Goal: Transaction & Acquisition: Obtain resource

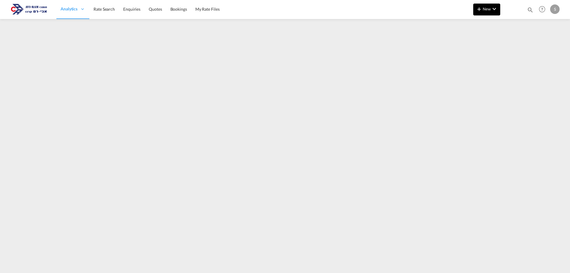
click at [485, 12] on button "New" at bounding box center [486, 10] width 27 height 12
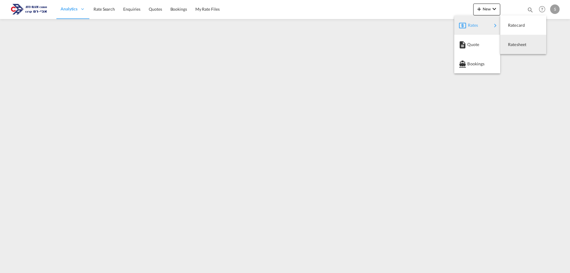
click at [508, 41] on span "Ratesheet" at bounding box center [511, 45] width 7 height 12
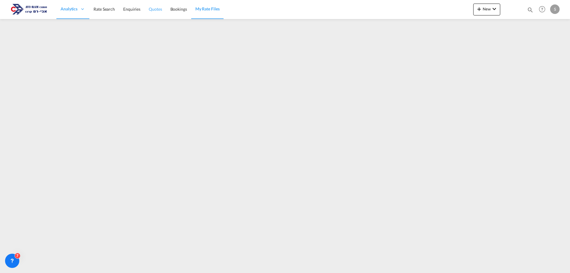
click at [160, 9] on span "Quotes" at bounding box center [155, 9] width 13 height 5
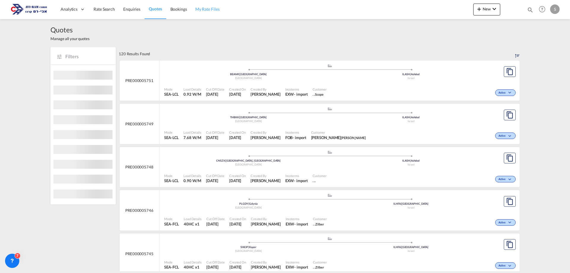
click at [207, 9] on span "My Rate Files" at bounding box center [207, 9] width 24 height 5
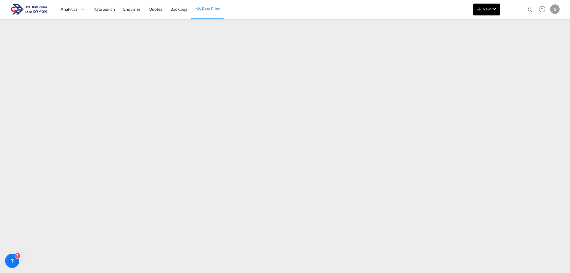
click at [488, 11] on span "New" at bounding box center [487, 9] width 22 height 5
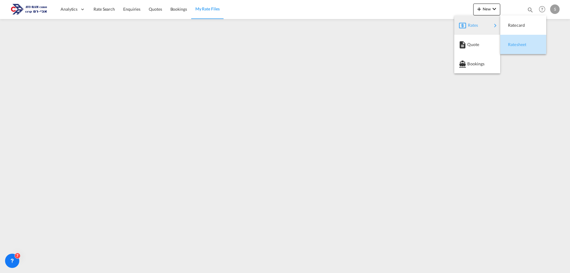
click at [514, 42] on span "Ratesheet" at bounding box center [511, 45] width 7 height 12
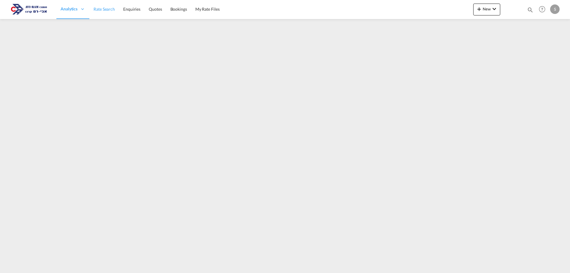
click at [97, 5] on link "Rate Search" at bounding box center [104, 9] width 30 height 19
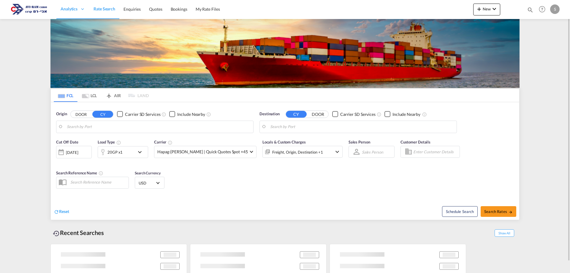
type input "[GEOGRAPHIC_DATA], BEANR"
type input "[GEOGRAPHIC_DATA], [GEOGRAPHIC_DATA]"
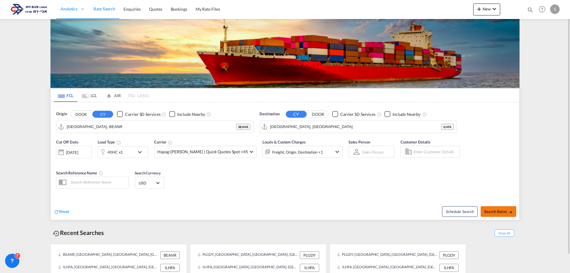
click at [498, 213] on span "Search Rates" at bounding box center [498, 211] width 28 height 5
type input "BEANR to ILHFA / [DATE]"
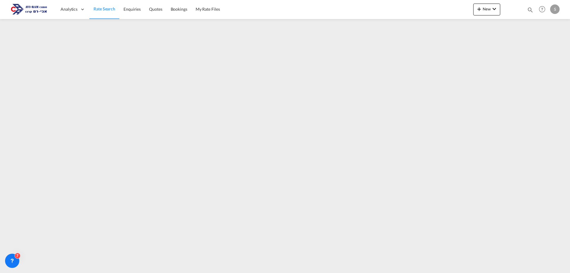
click at [105, 8] on span "Rate Search" at bounding box center [104, 8] width 22 height 5
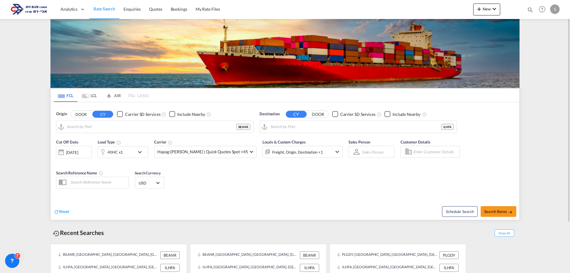
type input "[GEOGRAPHIC_DATA], BEANR"
type input "[GEOGRAPHIC_DATA], [GEOGRAPHIC_DATA]"
click at [91, 126] on input "[GEOGRAPHIC_DATA], BEANR" at bounding box center [158, 126] width 183 height 9
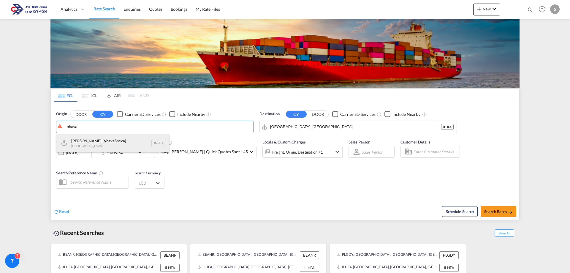
click at [98, 141] on div "[PERSON_NAME] ( [PERSON_NAME]) [GEOGRAPHIC_DATA] INNSA" at bounding box center [112, 143] width 113 height 18
type input "[PERSON_NAME] ([PERSON_NAME]), [GEOGRAPHIC_DATA]"
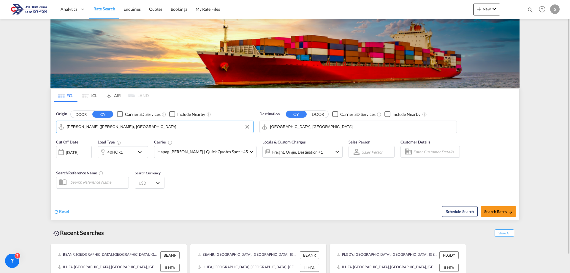
click at [294, 128] on input "[GEOGRAPHIC_DATA], [GEOGRAPHIC_DATA]" at bounding box center [361, 126] width 183 height 9
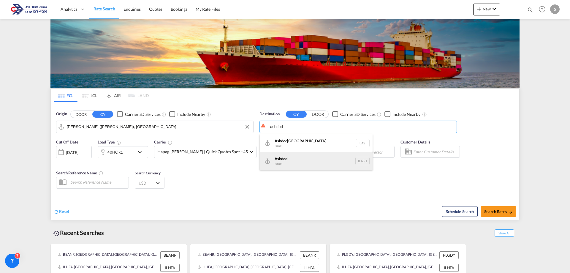
click at [295, 158] on div "Ashdod [GEOGRAPHIC_DATA] [GEOGRAPHIC_DATA]" at bounding box center [316, 161] width 113 height 18
type input "Ashdod, ILASH"
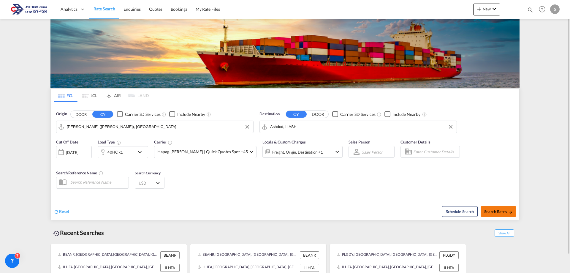
click at [494, 207] on button "Search Rates" at bounding box center [499, 211] width 36 height 11
type input "INNSA to ILASH / [DATE]"
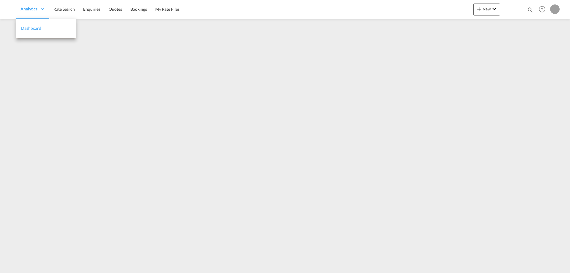
click at [72, 11] on ul "Analytics Dashboard Rate Search Enquiries Quotes Bookings" at bounding box center [99, 9] width 167 height 19
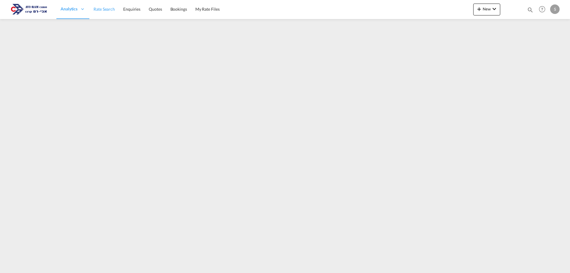
drag, startPoint x: 108, startPoint y: 13, endPoint x: 106, endPoint y: 16, distance: 4.2
click at [109, 13] on link "Rate Search" at bounding box center [104, 9] width 30 height 19
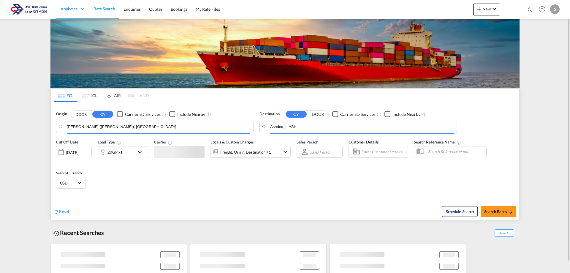
click at [95, 98] on md-tab-item "LCL" at bounding box center [89, 95] width 24 height 13
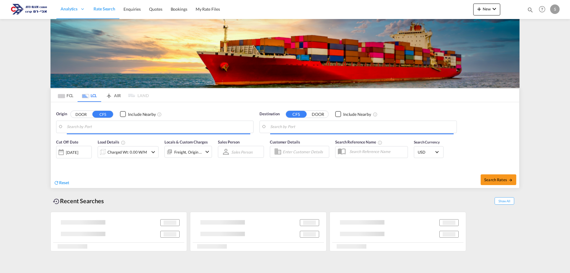
type input "[GEOGRAPHIC_DATA], BEANR"
type input "Ashdod, ILASH"
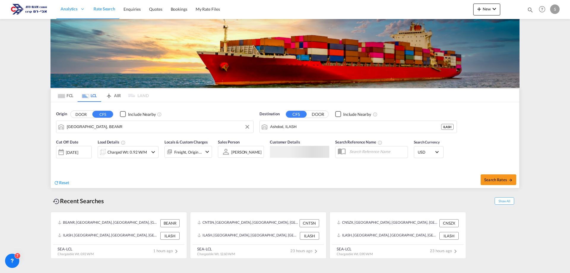
click at [99, 127] on input "[GEOGRAPHIC_DATA], BEANR" at bounding box center [158, 126] width 183 height 9
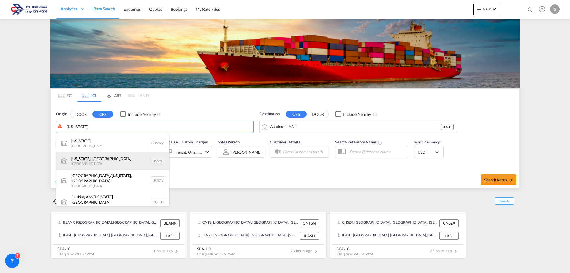
click at [100, 161] on div "[US_STATE] , [GEOGRAPHIC_DATA] [GEOGRAPHIC_DATA] USNYC" at bounding box center [112, 161] width 113 height 18
type input "[US_STATE], [GEOGRAPHIC_DATA], USNYC"
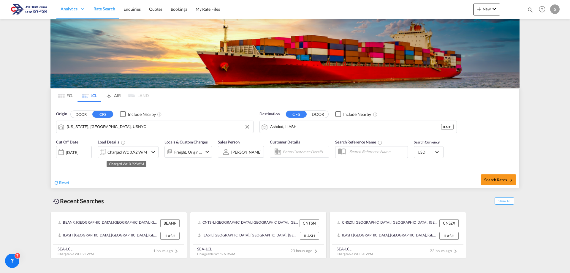
click at [123, 155] on div "Charged Wt: 0.92 W/M" at bounding box center [126, 152] width 39 height 8
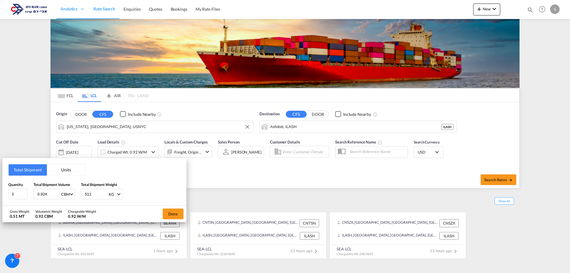
click at [72, 170] on button "Units" at bounding box center [66, 169] width 38 height 11
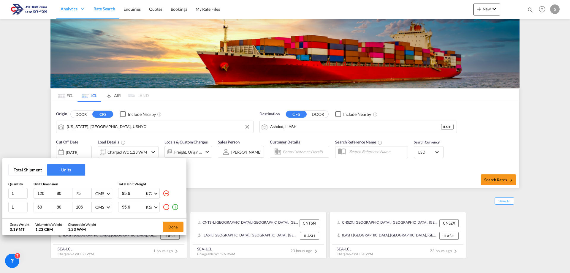
drag, startPoint x: 165, startPoint y: 209, endPoint x: 53, endPoint y: 199, distance: 112.6
click at [165, 209] on md-icon "icon-minus-circle-outline" at bounding box center [166, 206] width 7 height 7
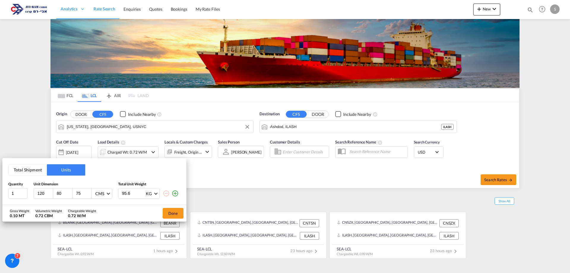
drag, startPoint x: 47, startPoint y: 194, endPoint x: 32, endPoint y: 190, distance: 15.8
click at [33, 192] on div "1 120 80 75 CMS CMS Inches 95.6 KG KG LB" at bounding box center [94, 193] width 172 height 11
type input "120"
type input "102"
type input "155"
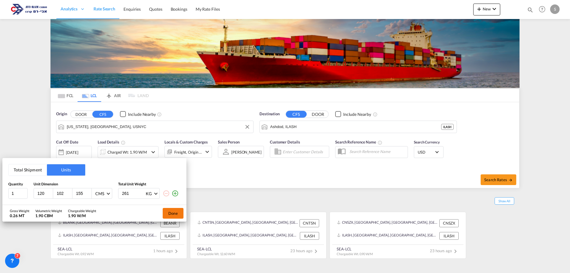
type input "261"
click at [175, 215] on button "Done" at bounding box center [173, 213] width 21 height 11
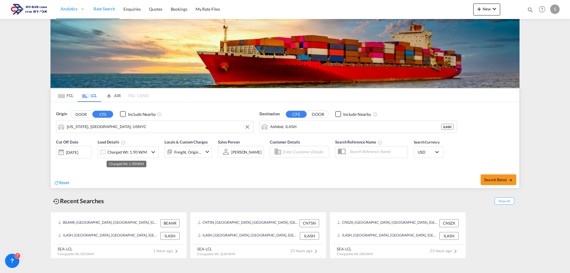
click at [123, 152] on div "Charged Wt: 1.90 W/M" at bounding box center [126, 152] width 39 height 8
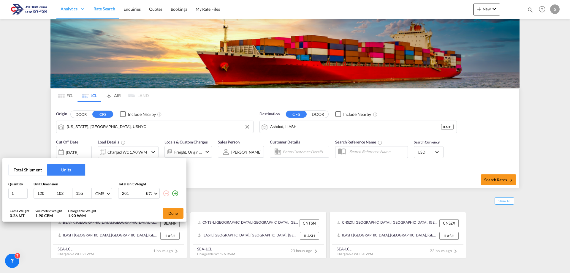
click at [63, 192] on input "102" at bounding box center [64, 193] width 16 height 5
click at [83, 193] on input "155" at bounding box center [83, 193] width 16 height 5
click at [171, 213] on button "Done" at bounding box center [173, 213] width 21 height 11
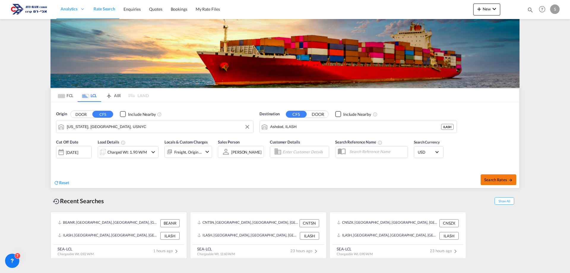
click at [505, 178] on span "Search Rates" at bounding box center [498, 179] width 28 height 5
type input "USNYC to ILASH / 29 Sep 2025"
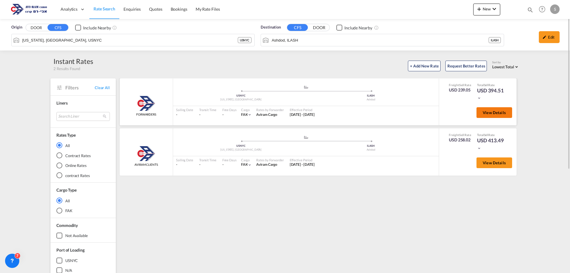
click at [490, 115] on span "View Details" at bounding box center [494, 112] width 23 height 5
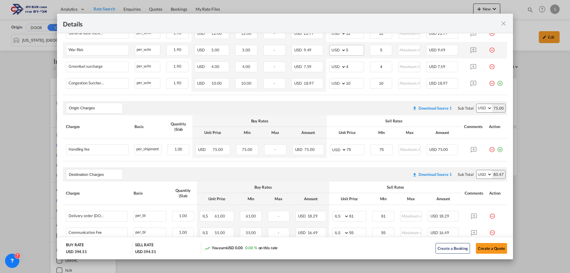
scroll to position [178, 0]
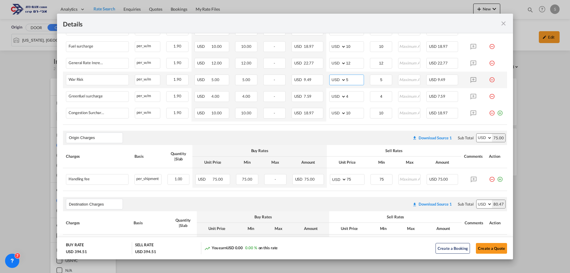
drag, startPoint x: 351, startPoint y: 80, endPoint x: 330, endPoint y: 86, distance: 22.5
click at [329, 86] on td "AED AFN ALL AMD ANG AOA ARS AUD AWG AZN BAM BBD BDT BGN BHD BIF BMD BND BOB BRL…" at bounding box center [346, 80] width 41 height 17
type input "10"
drag, startPoint x: 351, startPoint y: 97, endPoint x: 315, endPoint y: 103, distance: 36.1
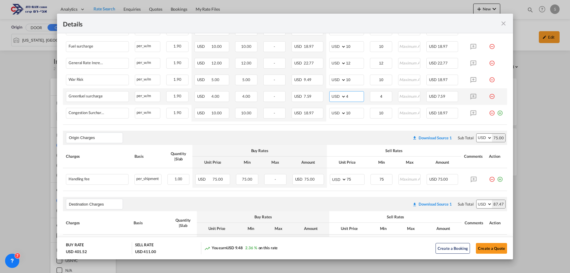
click at [316, 102] on tr "Greenfuel surcharge Please Enter Already Exists per_w/m per_w/m can not applied…" at bounding box center [285, 96] width 444 height 17
type input "10"
click at [497, 180] on md-icon "icon-plus-circle-outline green-400-fg" at bounding box center [500, 177] width 6 height 6
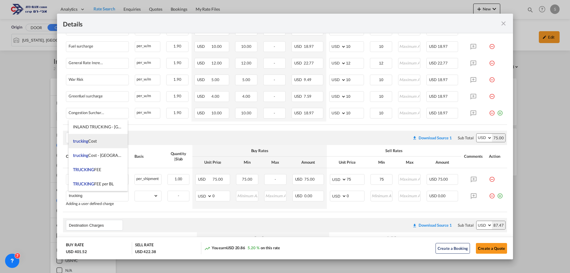
drag, startPoint x: 98, startPoint y: 140, endPoint x: 100, endPoint y: 148, distance: 7.7
click at [98, 140] on li "trucking Cost" at bounding box center [98, 141] width 59 height 14
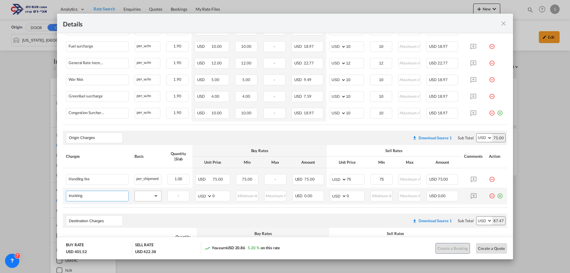
type input "trucking Cost"
click at [143, 196] on select "gross_weight volumetric_weight per_shipment per_bl per_km per_hawb per_kg flat …" at bounding box center [146, 195] width 23 height 9
select select "per_shipment"
click at [135, 191] on select "gross_weight volumetric_weight per_shipment per_bl per_km per_hawb per_kg flat …" at bounding box center [146, 195] width 23 height 9
drag, startPoint x: 340, startPoint y: 195, endPoint x: 332, endPoint y: 199, distance: 9.4
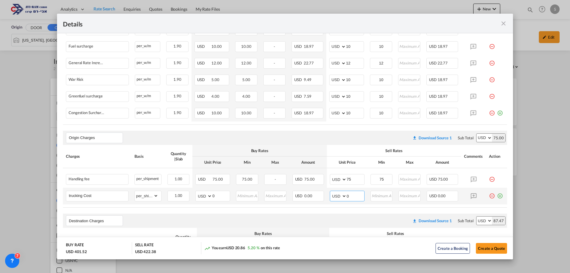
click at [330, 196] on md-input-container "AED AFN ALL AMD ANG AOA ARS AUD AWG AZN BAM BBD BDT BGN BHD BIF BMD BND BOB BRL…" at bounding box center [347, 196] width 35 height 11
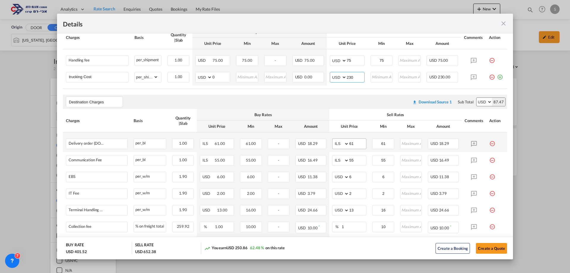
type input "230"
drag, startPoint x: 359, startPoint y: 146, endPoint x: 325, endPoint y: 147, distance: 33.3
click at [325, 147] on tr "Delivery order (DO Fee) Please Enter Already Exists per_bl per_bl can not appli…" at bounding box center [285, 142] width 444 height 20
type input "90"
click at [354, 112] on div "Sell Rates" at bounding box center [395, 114] width 126 height 5
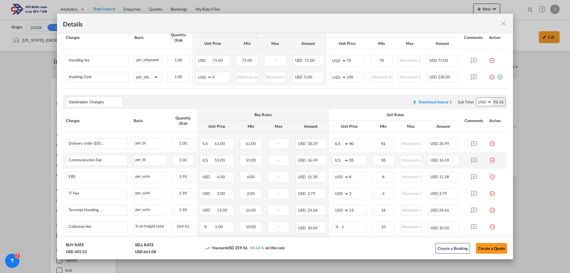
scroll to position [327, 0]
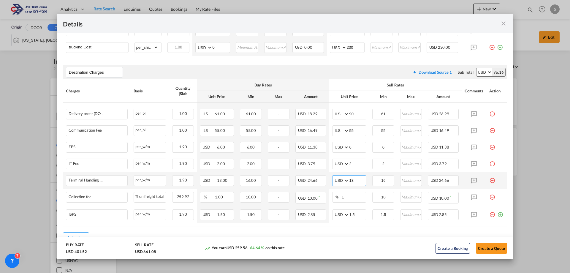
drag, startPoint x: 352, startPoint y: 178, endPoint x: 336, endPoint y: 175, distance: 16.1
click at [336, 175] on md-input-container "AED AFN ALL AMD ANG AOA ARS AUD AWG AZN BAM BBD BDT BGN BHD BIF BMD BND BOB BRL…" at bounding box center [349, 180] width 34 height 11
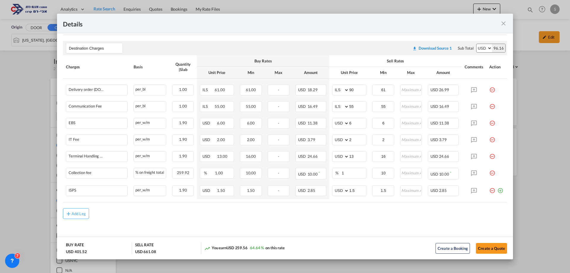
click at [221, 217] on div "Add Leg" at bounding box center [285, 213] width 444 height 11
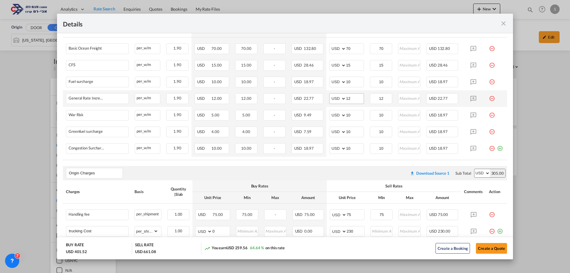
scroll to position [83, 0]
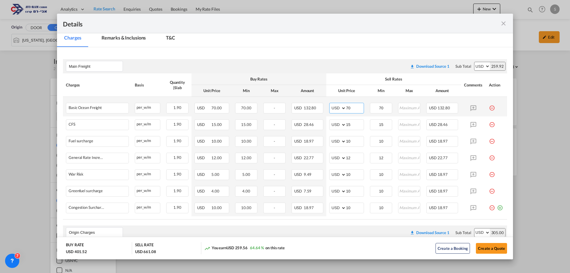
drag, startPoint x: 351, startPoint y: 110, endPoint x: 338, endPoint y: 109, distance: 13.1
click at [338, 109] on md-input-container "AED AFN ALL AMD ANG AOA ARS AUD AWG AZN BAM BBD BDT BGN BHD BIF BMD BND BOB BRL…" at bounding box center [346, 108] width 35 height 11
type input "80"
drag, startPoint x: 339, startPoint y: 107, endPoint x: 332, endPoint y: 107, distance: 7.4
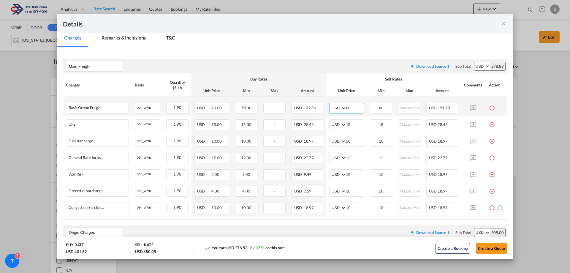
click at [332, 107] on md-input-container "AED AFN ALL AMD ANG AOA ARS AUD AWG AZN BAM BBD BDT BGN BHD BIF BMD BND BOB BRL…" at bounding box center [346, 108] width 35 height 11
click at [490, 249] on button "Create a Quote" at bounding box center [491, 248] width 31 height 11
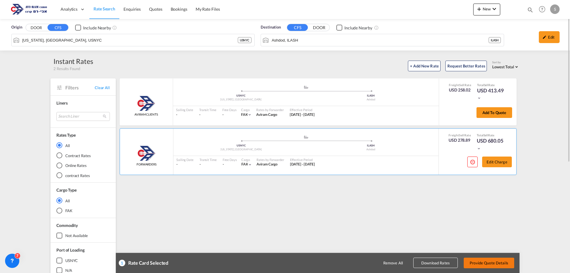
click at [498, 259] on button "Provide Quote Details" at bounding box center [489, 262] width 50 height 11
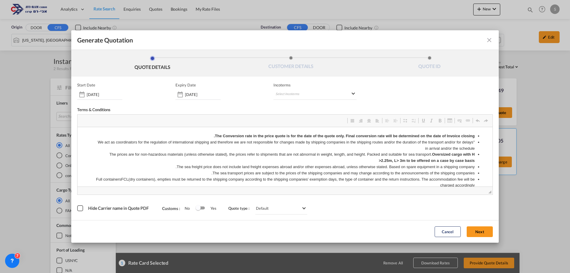
scroll to position [0, 0]
click at [305, 91] on md-select "Select Incoterms CFR - export Cost and Freight EXW - import Ex Works CFR - impo…" at bounding box center [314, 94] width 83 height 11
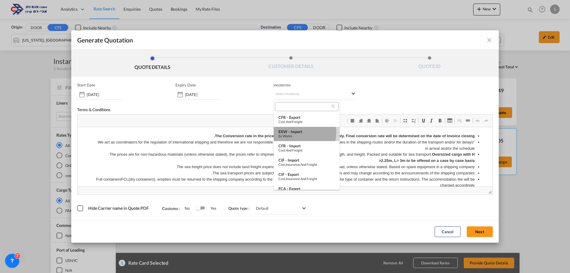
drag, startPoint x: 301, startPoint y: 133, endPoint x: 303, endPoint y: 135, distance: 3.6
click at [301, 133] on div "EXW - import" at bounding box center [306, 131] width 56 height 5
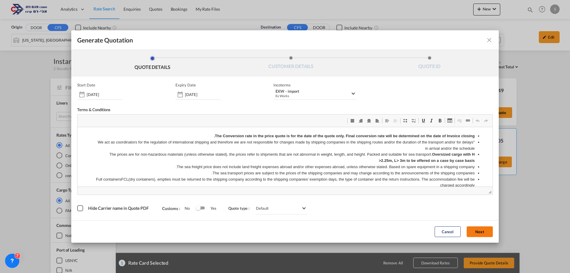
drag, startPoint x: 470, startPoint y: 229, endPoint x: 129, endPoint y: 22, distance: 399.7
click at [470, 229] on button "Next" at bounding box center [480, 231] width 26 height 11
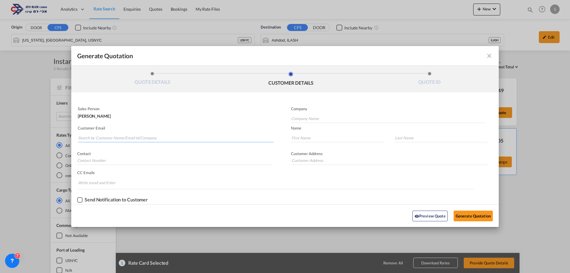
click at [149, 140] on input "Search by Customer Name/Email Id/Company" at bounding box center [176, 137] width 196 height 9
type input "m"
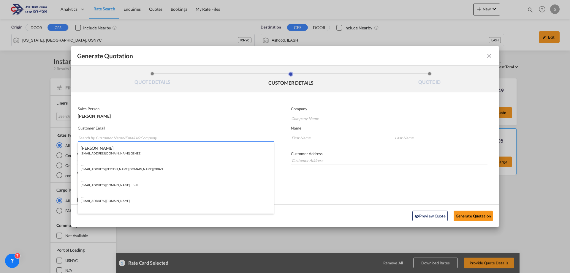
click at [111, 137] on input "Search by Customer Name/Email Id/Company" at bounding box center [176, 137] width 196 height 9
paste input "lotfi@MARATHON-CARGO.CO.IL"
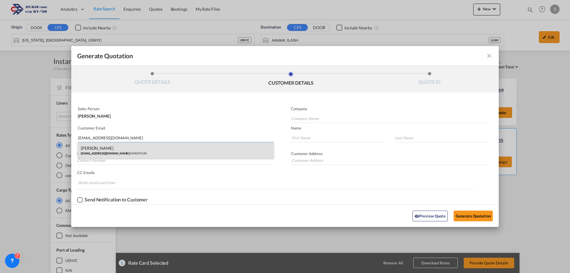
type input "lotfi@MARATHON-CARGO.CO.IL"
click at [117, 149] on div "Lotfi Aboud lotfi@MARATHON-CARGO.CO.IL | MARATHON" at bounding box center [176, 150] width 196 height 16
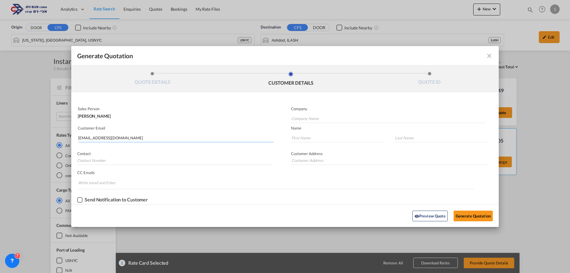
type input "MARATHON"
type input "Lotfi"
type input "Aboud"
type input "lotfi"
click at [478, 214] on button "Generate Quotation" at bounding box center [473, 215] width 39 height 11
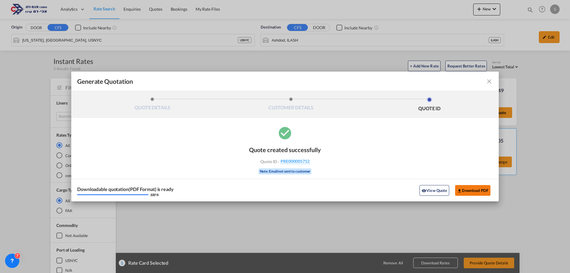
click at [482, 192] on button "Download PDF" at bounding box center [472, 190] width 35 height 11
click at [488, 78] on md-icon "icon-close fg-AAA8AD cursor m-0" at bounding box center [489, 81] width 7 height 7
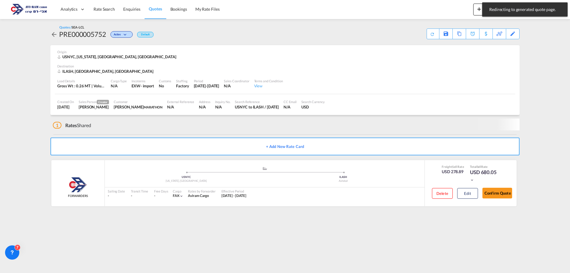
click at [108, 11] on span "Rate Search" at bounding box center [103, 9] width 21 height 5
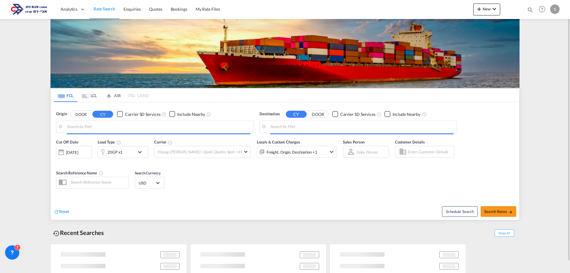
type input "[PERSON_NAME] ([PERSON_NAME]), [GEOGRAPHIC_DATA]"
type input "Ashdod, ILASH"
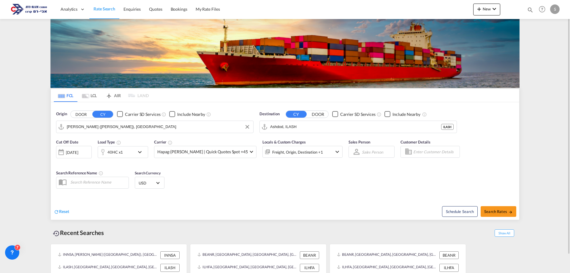
click at [94, 129] on input "[PERSON_NAME] ([PERSON_NAME]), [GEOGRAPHIC_DATA]" at bounding box center [158, 126] width 183 height 9
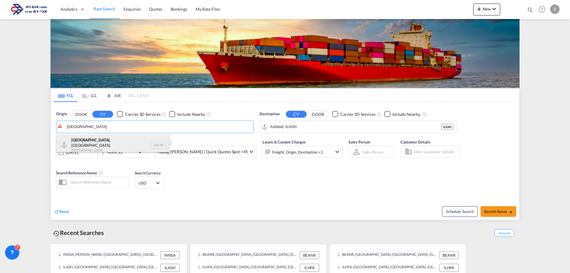
click at [93, 142] on div "Los Angeles , CA United States USLAX" at bounding box center [112, 144] width 113 height 21
type input "Los Angeles, CA, USLAX"
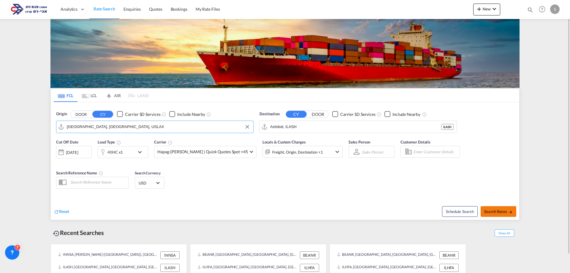
click at [495, 208] on button "Search Rates" at bounding box center [499, 211] width 36 height 11
type input "USLAX to ILASH / 29 Sep 2025"
